Goal: Information Seeking & Learning: Find contact information

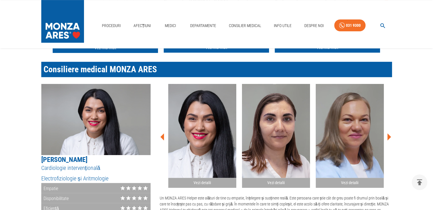
scroll to position [114, 0]
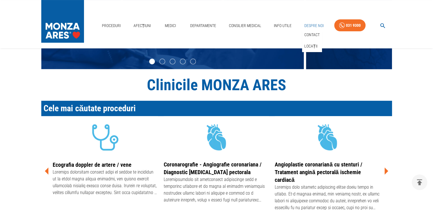
click at [310, 23] on link "Despre Noi" at bounding box center [314, 26] width 24 height 12
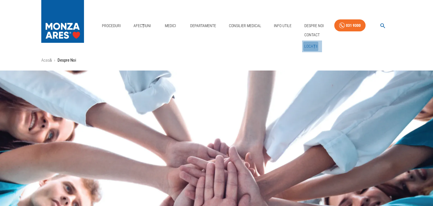
click at [317, 46] on link "Locații" at bounding box center [310, 46] width 15 height 9
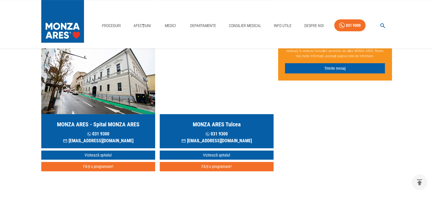
scroll to position [171, 0]
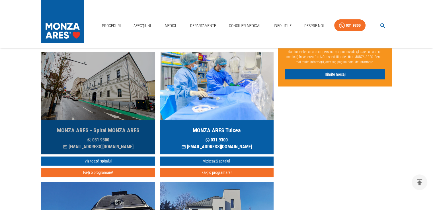
click at [118, 98] on img "button" at bounding box center [98, 86] width 114 height 68
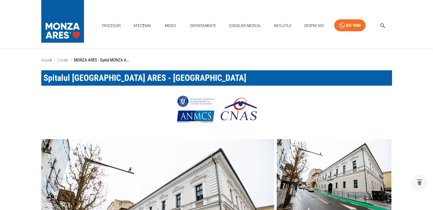
scroll to position [114, 0]
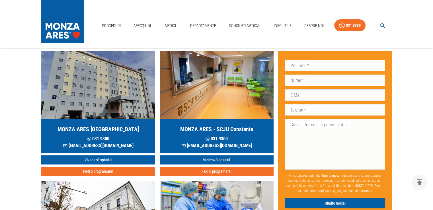
scroll to position [28, 0]
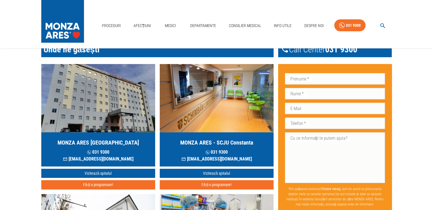
click at [122, 96] on img "button" at bounding box center [98, 98] width 114 height 68
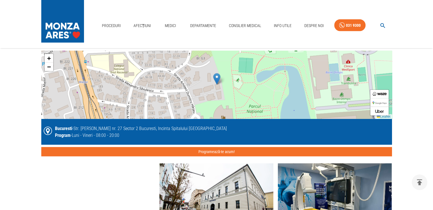
scroll to position [1253, 0]
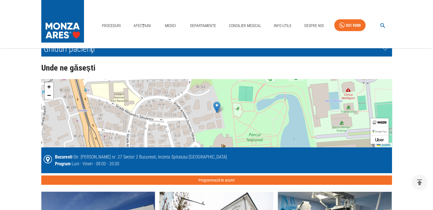
click at [217, 106] on img at bounding box center [216, 108] width 7 height 12
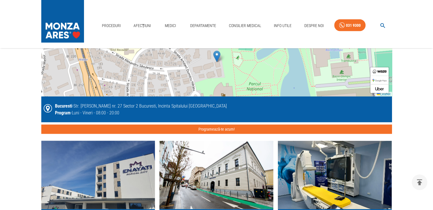
scroll to position [1339, 0]
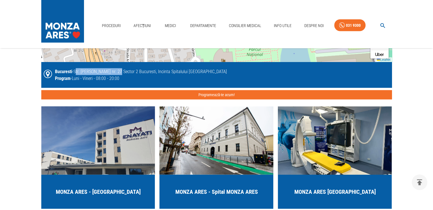
drag, startPoint x: 79, startPoint y: 71, endPoint x: 118, endPoint y: 71, distance: 39.9
click at [118, 71] on div "Bucuresti - Str. [PERSON_NAME] nr. 27 Sector 2 Bucuresti, Incinta Spitalului [G…" at bounding box center [141, 71] width 172 height 7
copy div "tr. [PERSON_NAME] nr. 27"
